Goal: Task Accomplishment & Management: Use online tool/utility

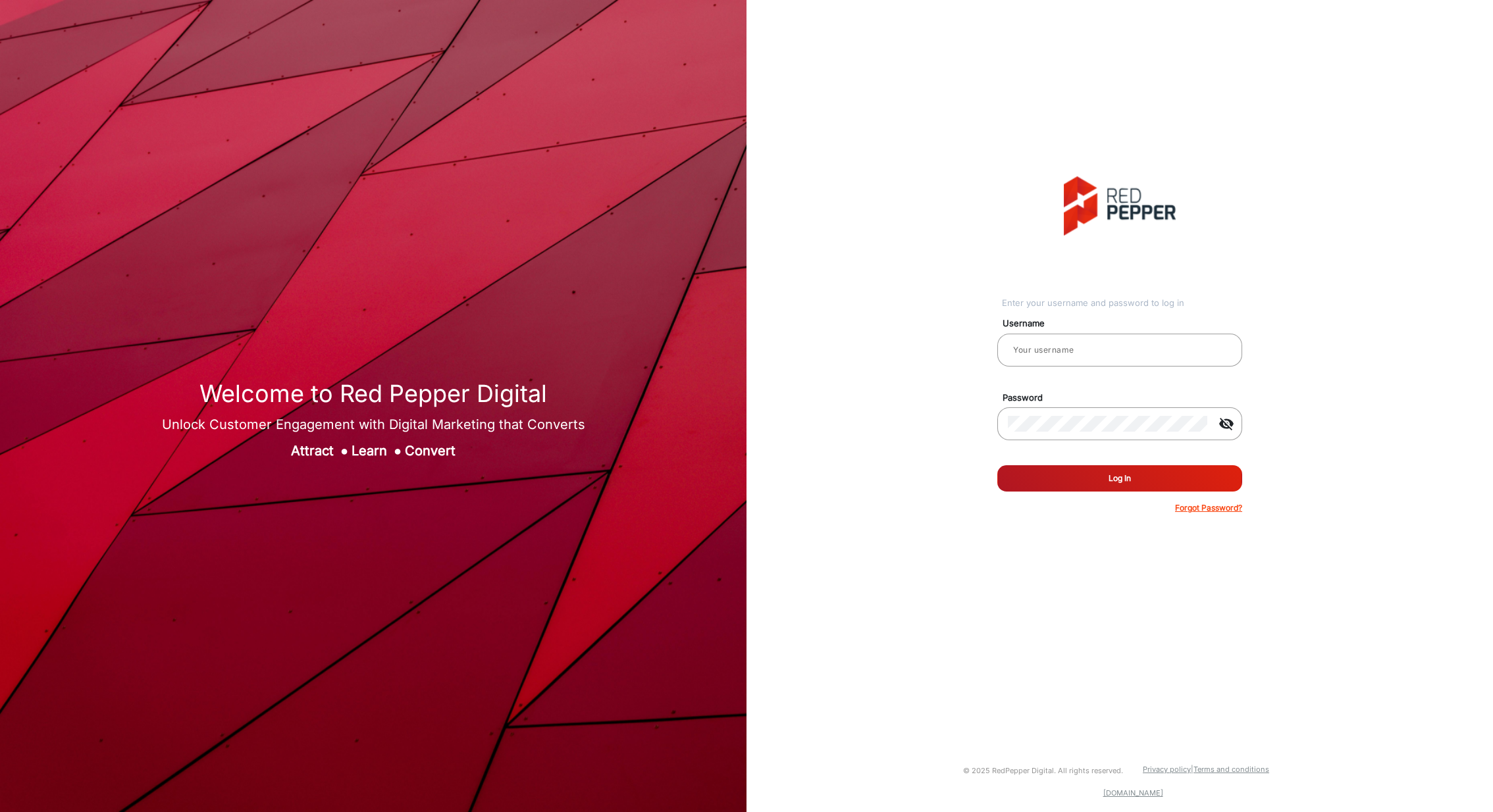
type input "[PERSON_NAME]"
click at [1082, 471] on button "Log In" at bounding box center [1120, 479] width 245 height 26
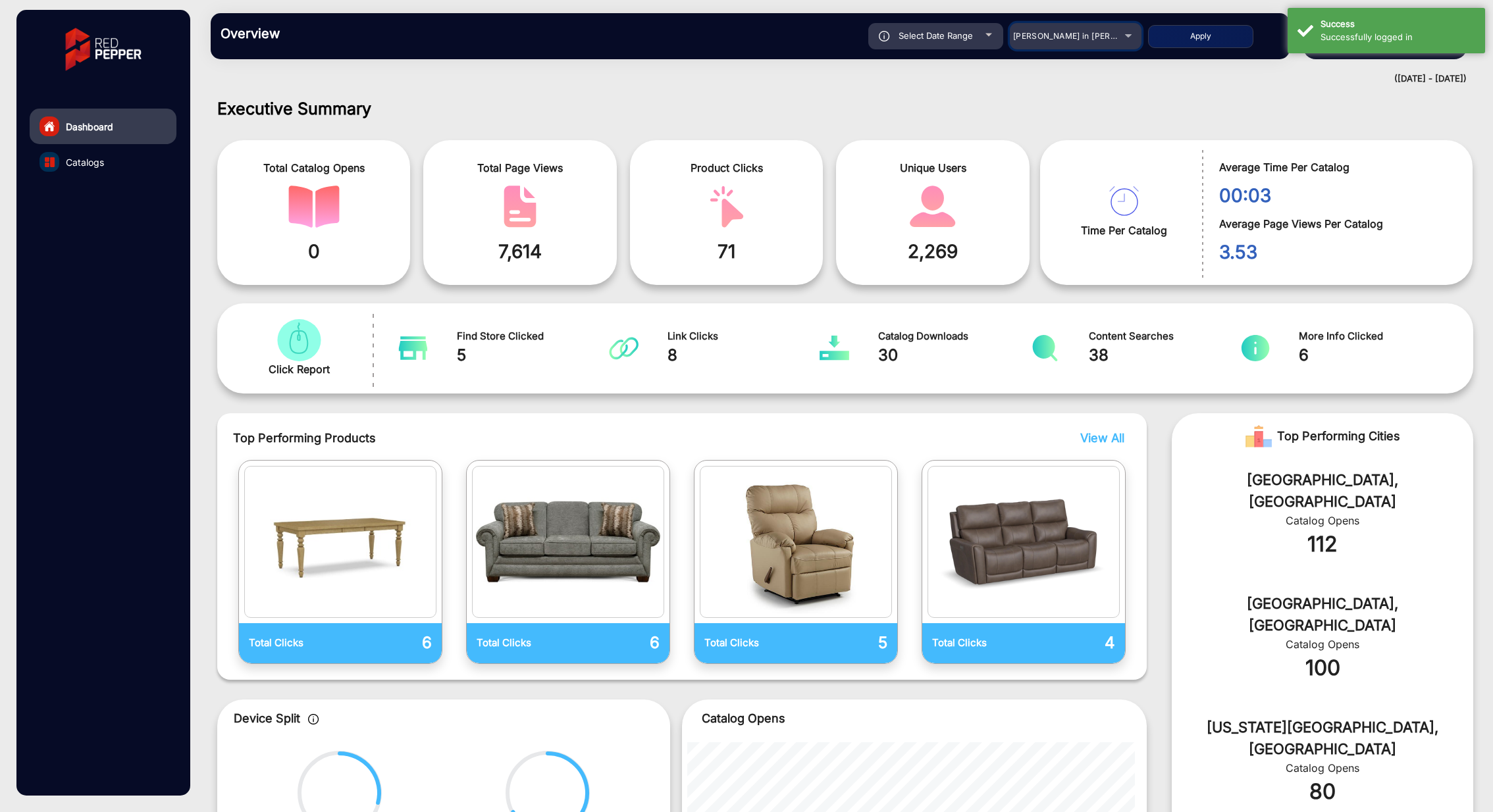
click at [1085, 38] on span "[PERSON_NAME] in [PERSON_NAME]" at bounding box center [1086, 35] width 146 height 10
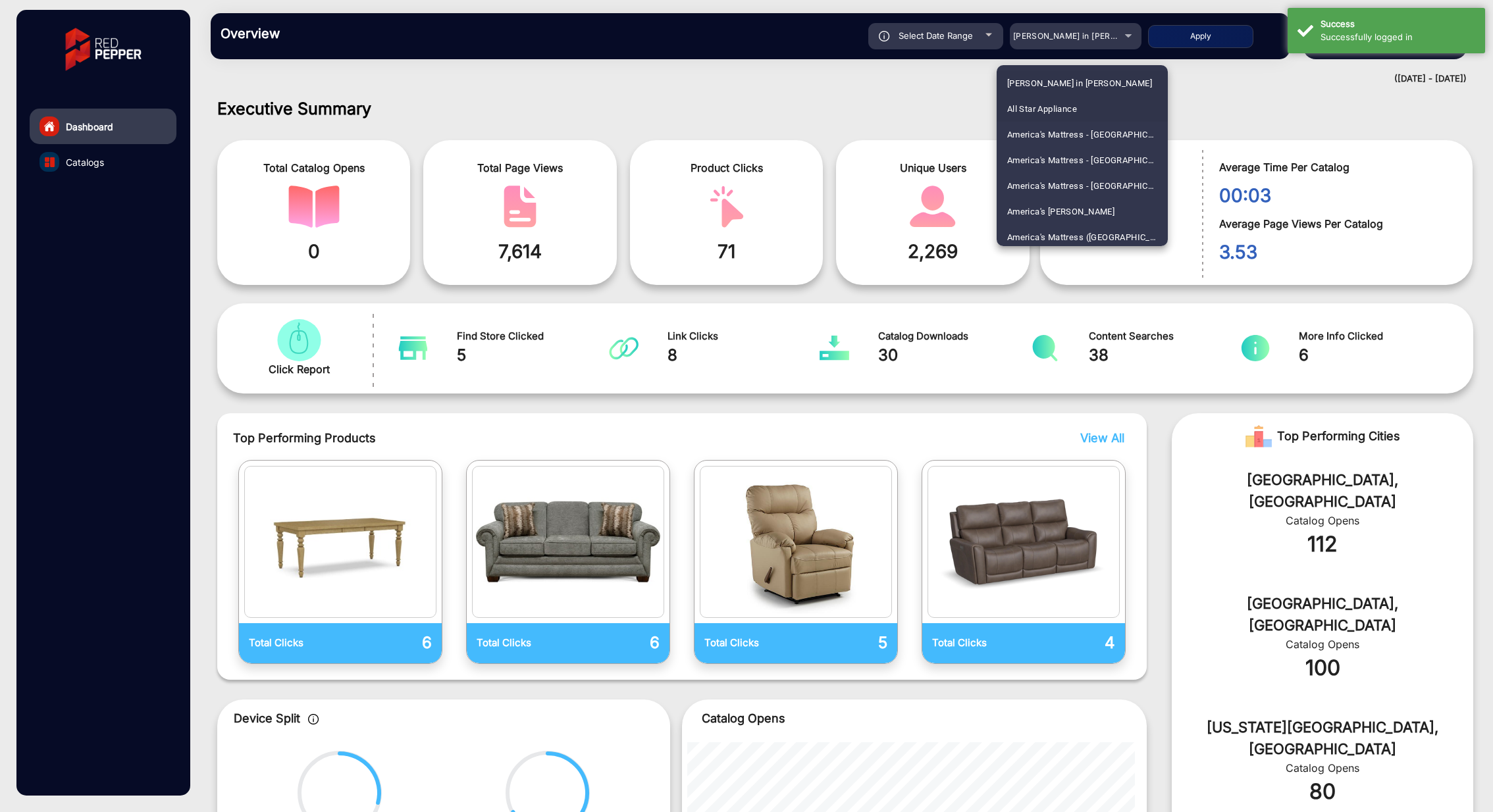
click at [1064, 105] on span "All Star Appliance" at bounding box center [1041, 108] width 70 height 26
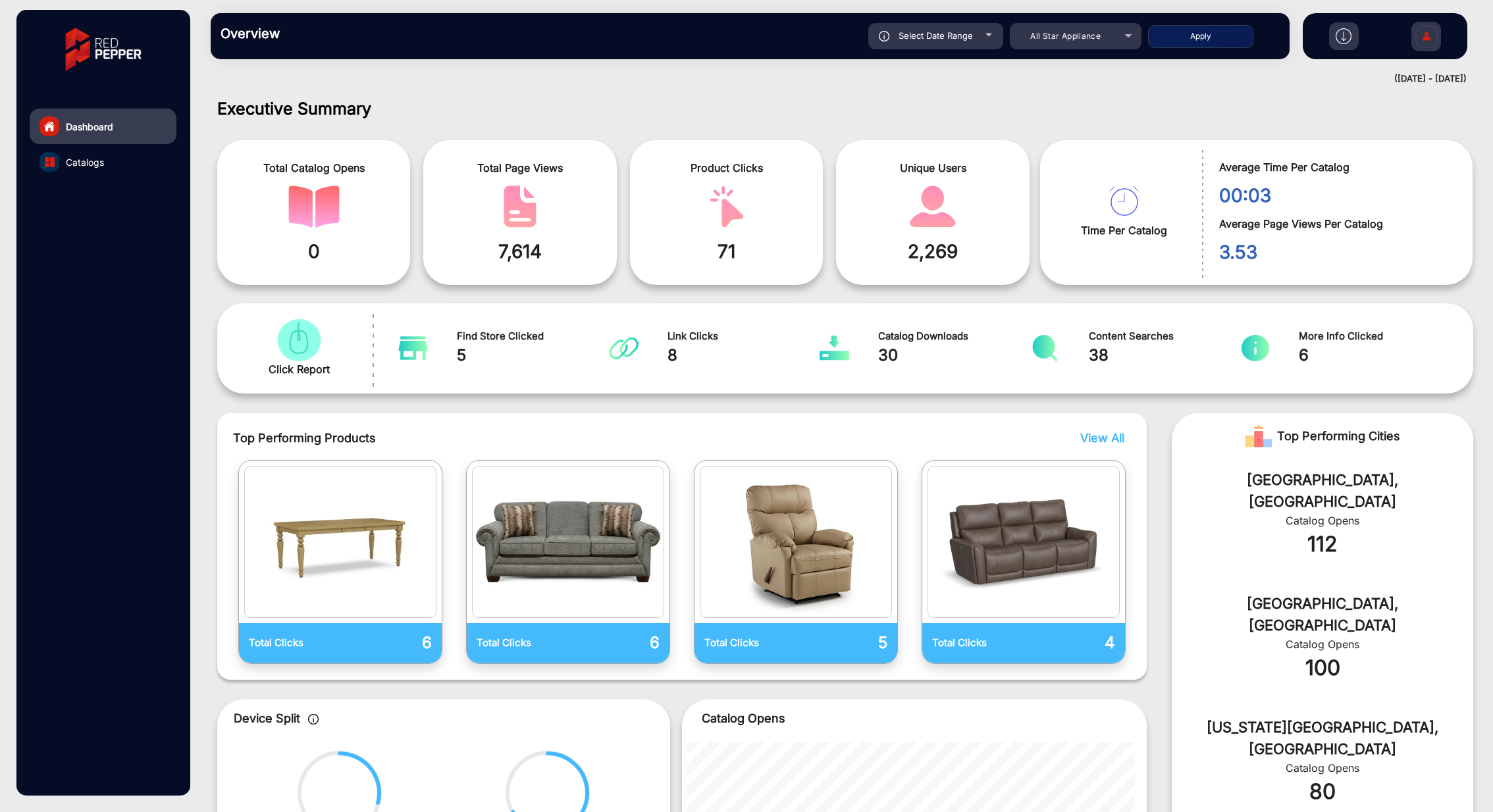
click at [1201, 32] on button "Apply" at bounding box center [1200, 36] width 105 height 23
type input "[DATE]"
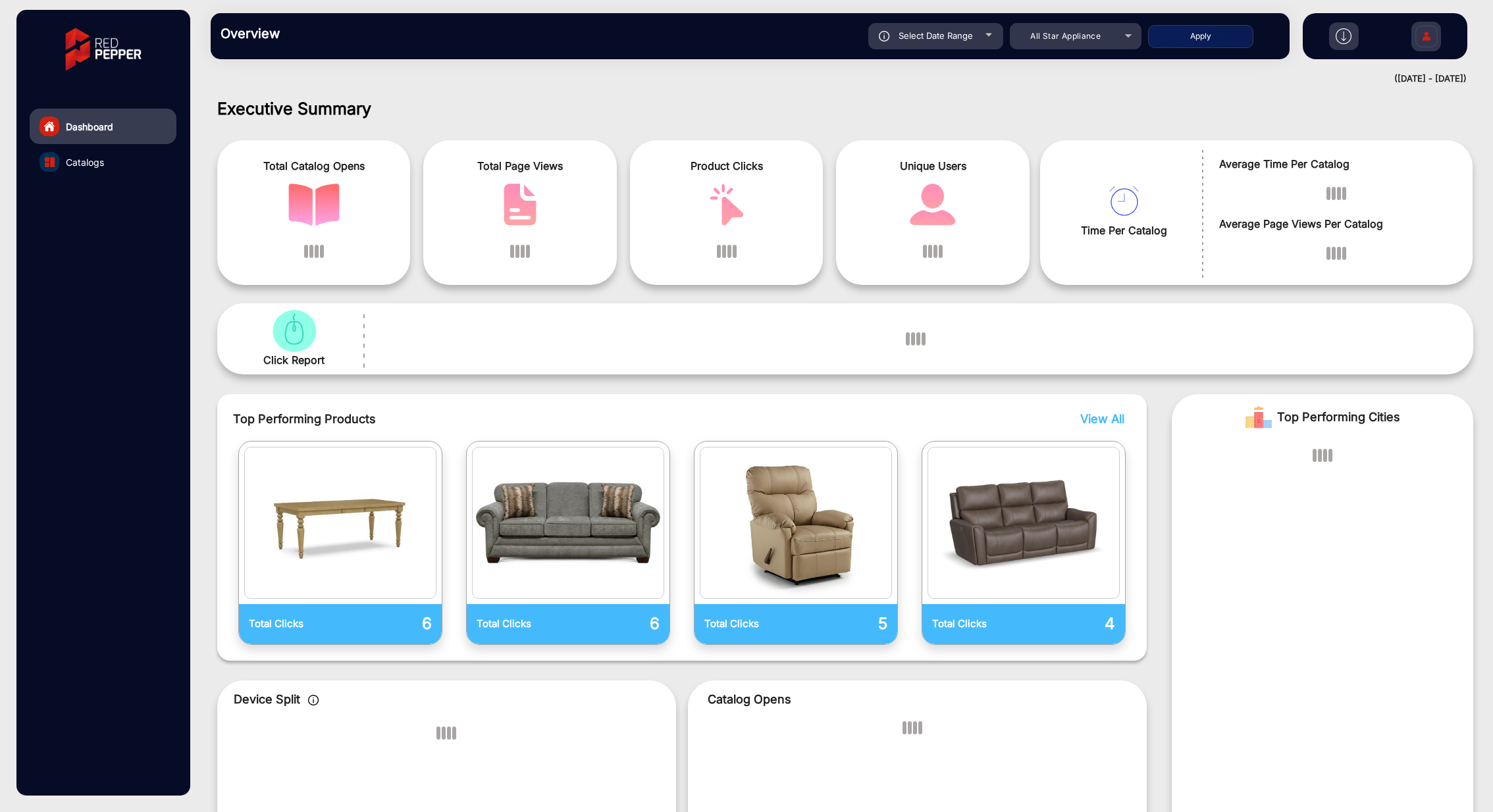
scroll to position [10, 0]
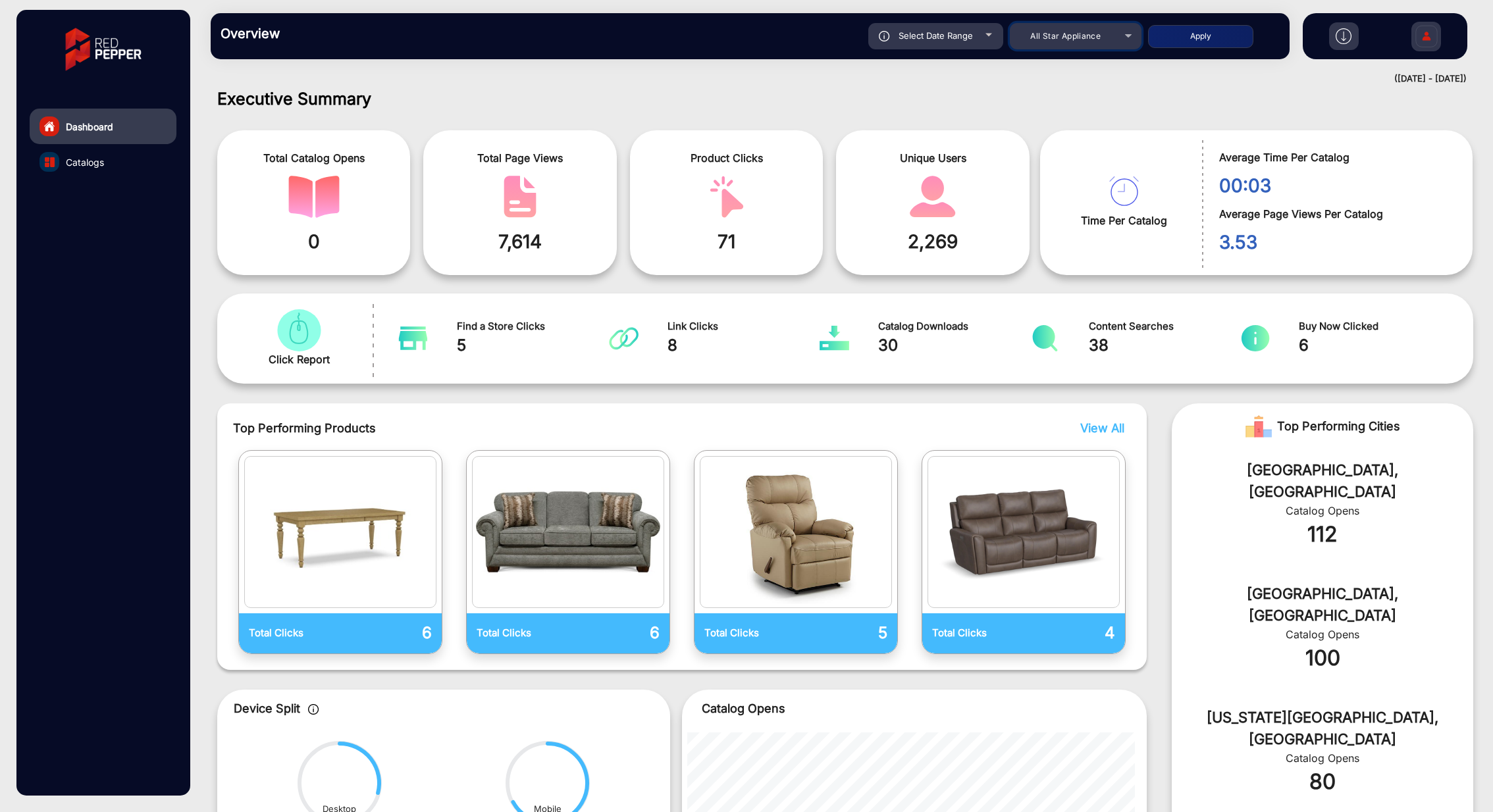
click at [1113, 38] on div "All Star Appliance" at bounding box center [1065, 36] width 105 height 16
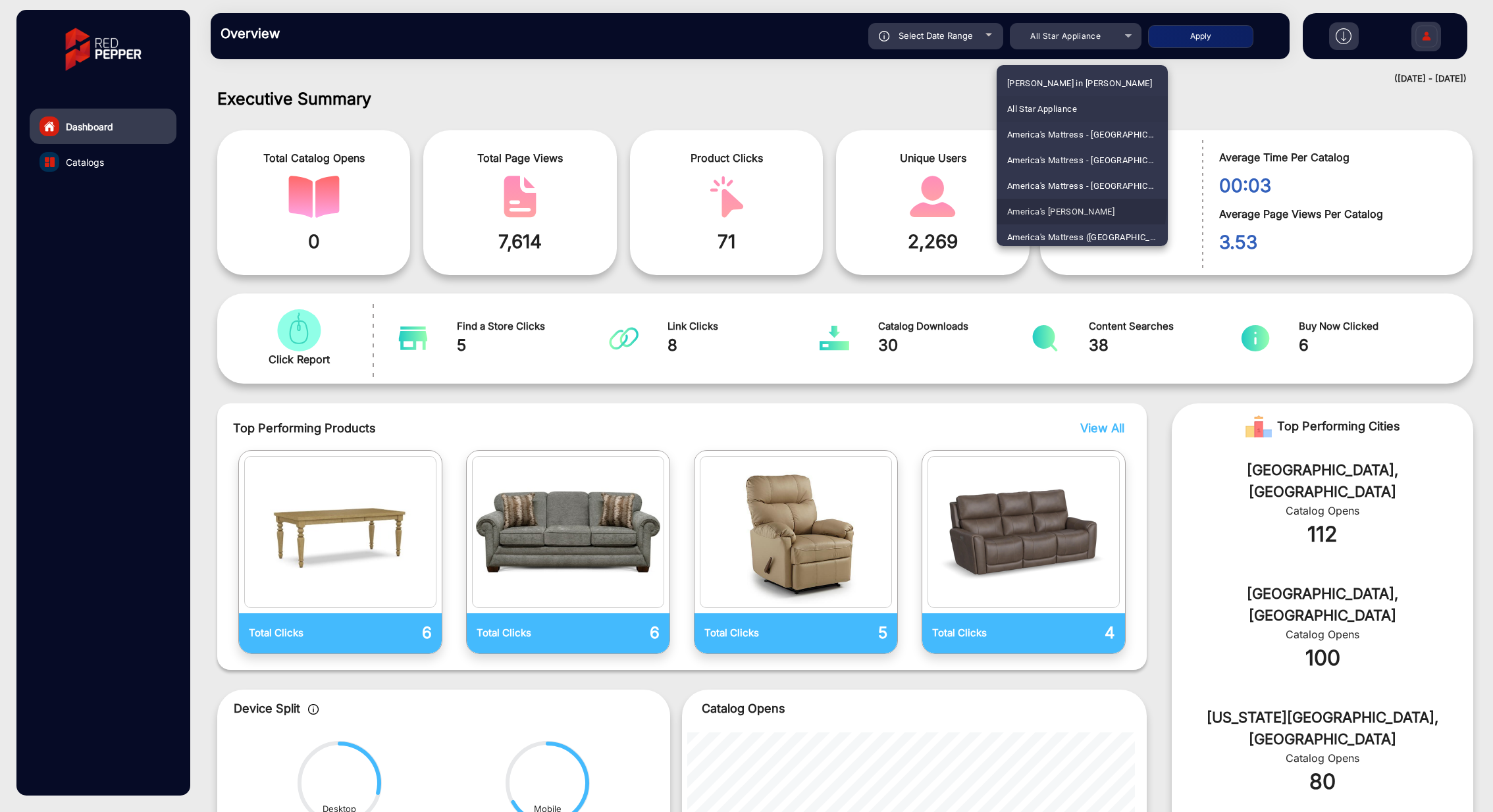
click at [1070, 204] on span "America's [PERSON_NAME]" at bounding box center [1061, 211] width 108 height 26
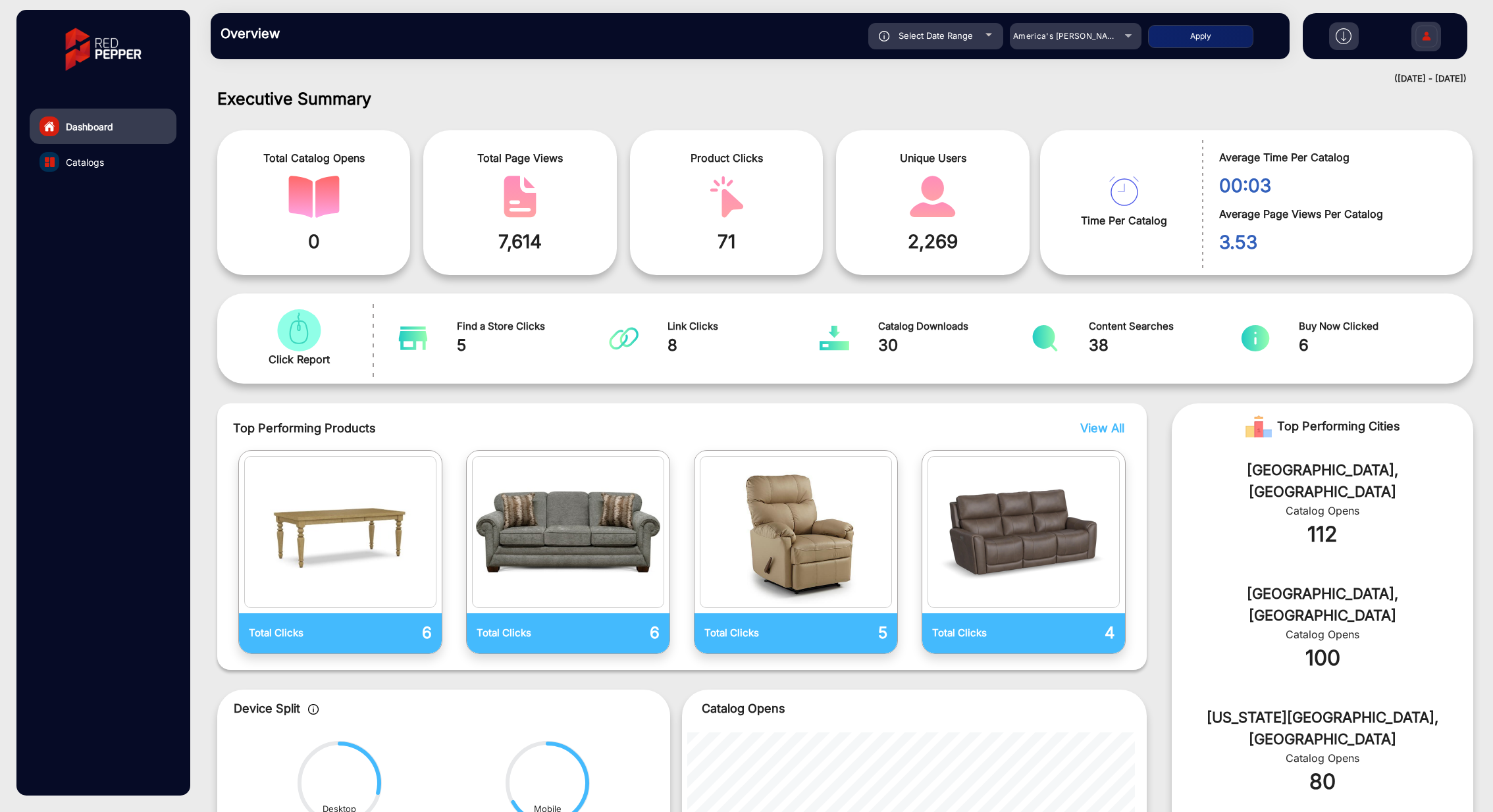
click at [1220, 38] on button "Apply" at bounding box center [1200, 36] width 105 height 23
type input "[DATE]"
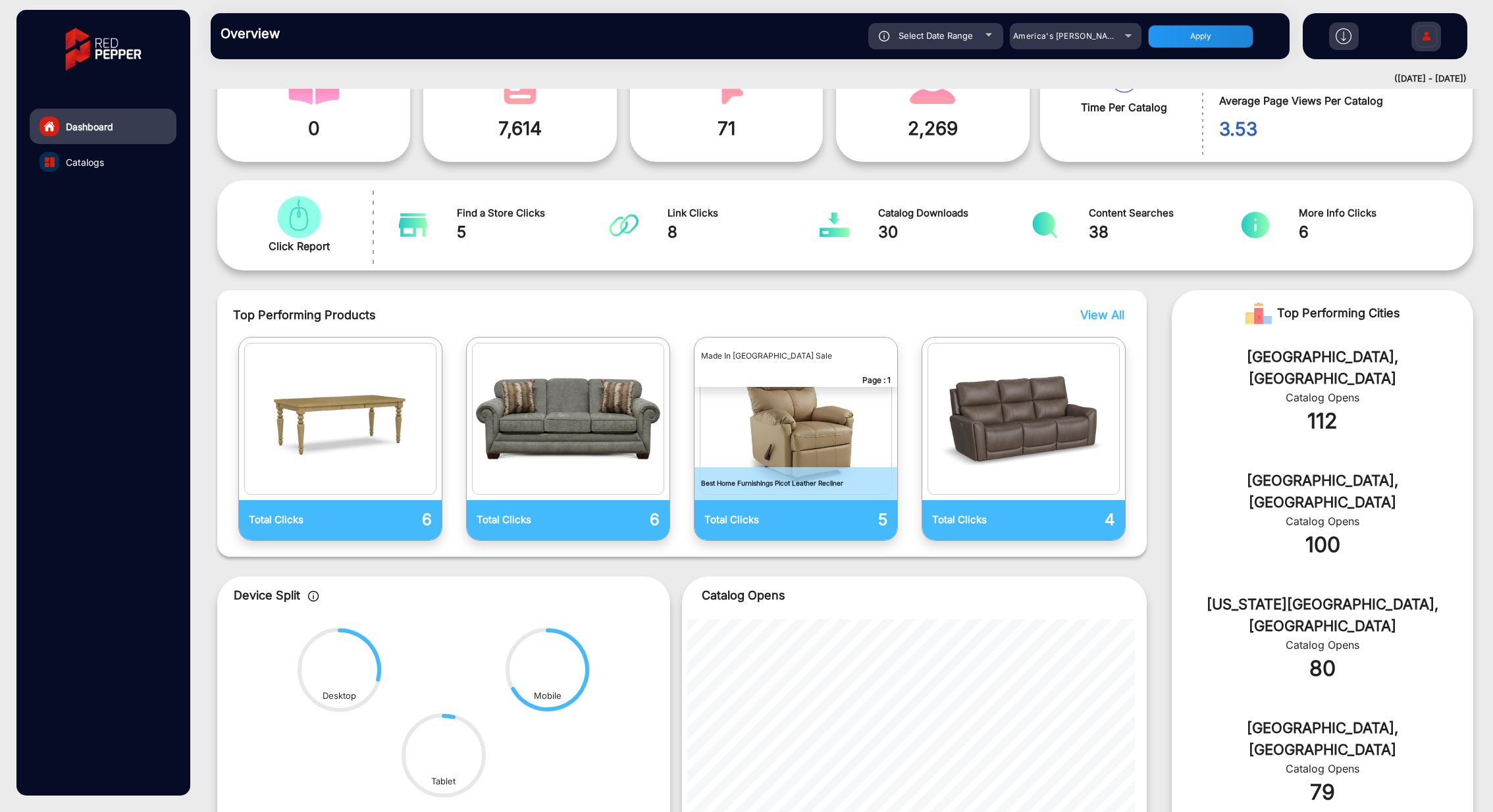
scroll to position [145, 0]
